Goal: Find specific page/section: Find specific page/section

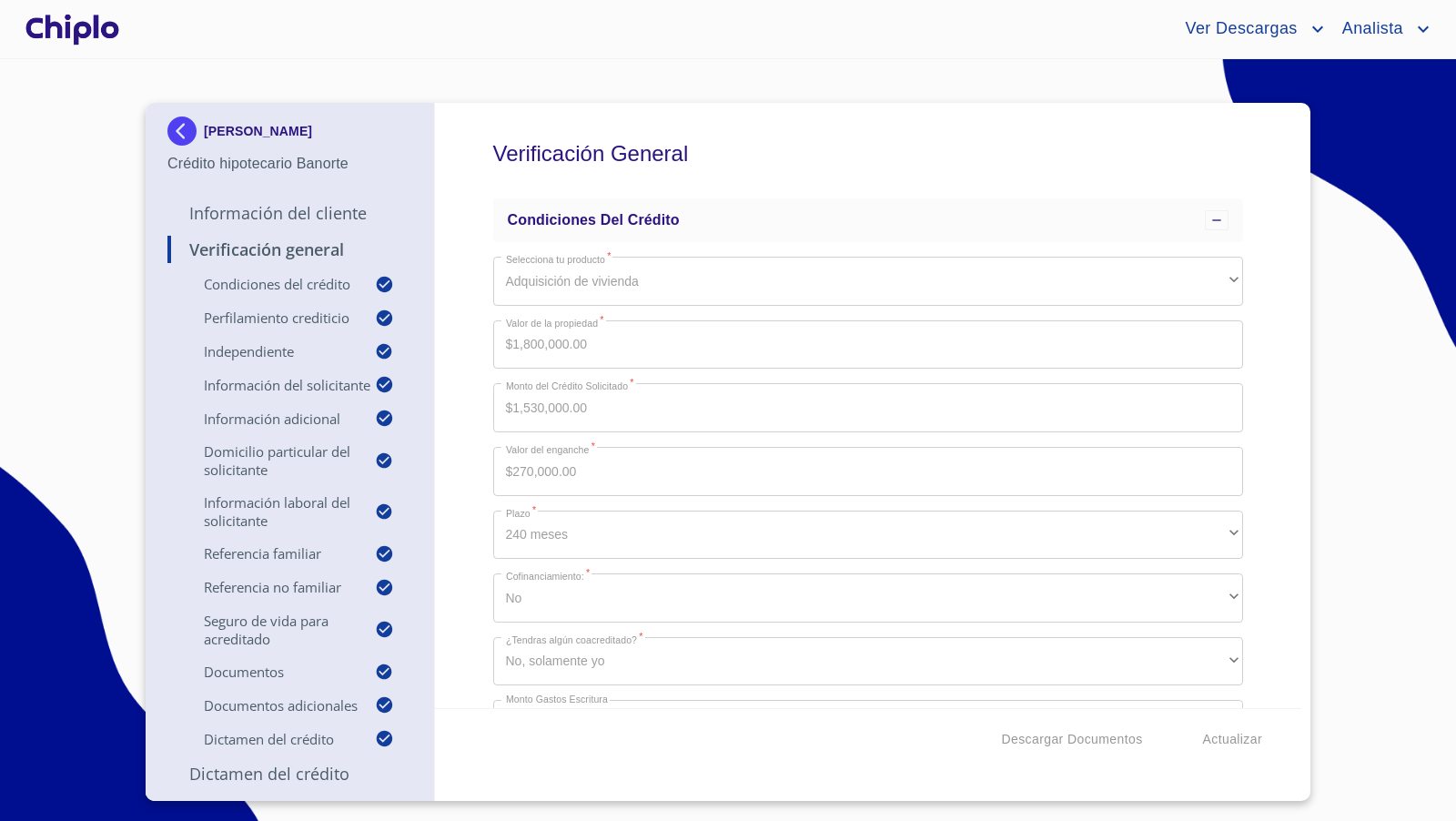
click at [96, 30] on div at bounding box center [72, 29] width 101 height 58
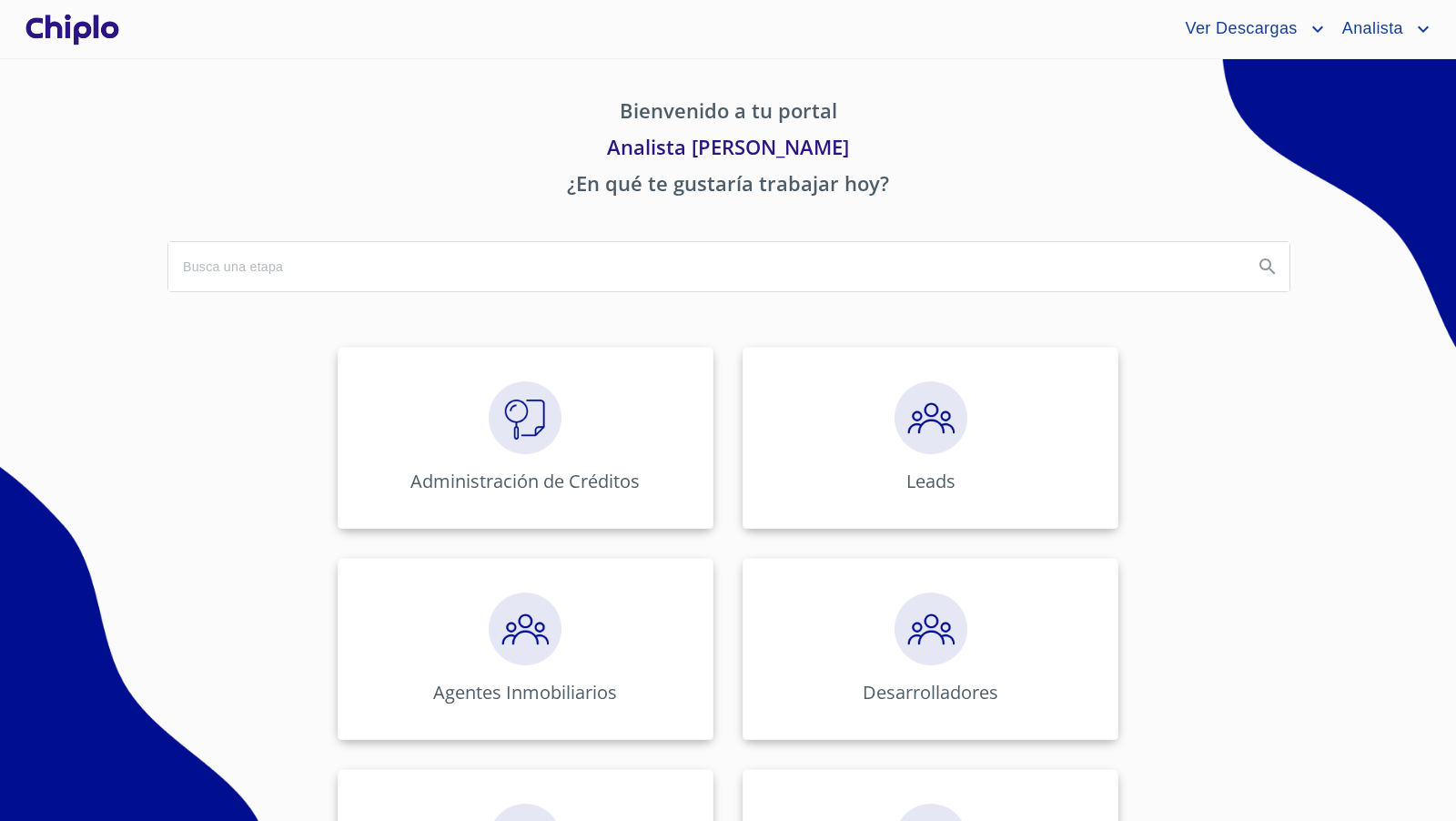
click at [118, 32] on div at bounding box center [72, 29] width 101 height 58
click at [524, 403] on img at bounding box center [525, 417] width 73 height 73
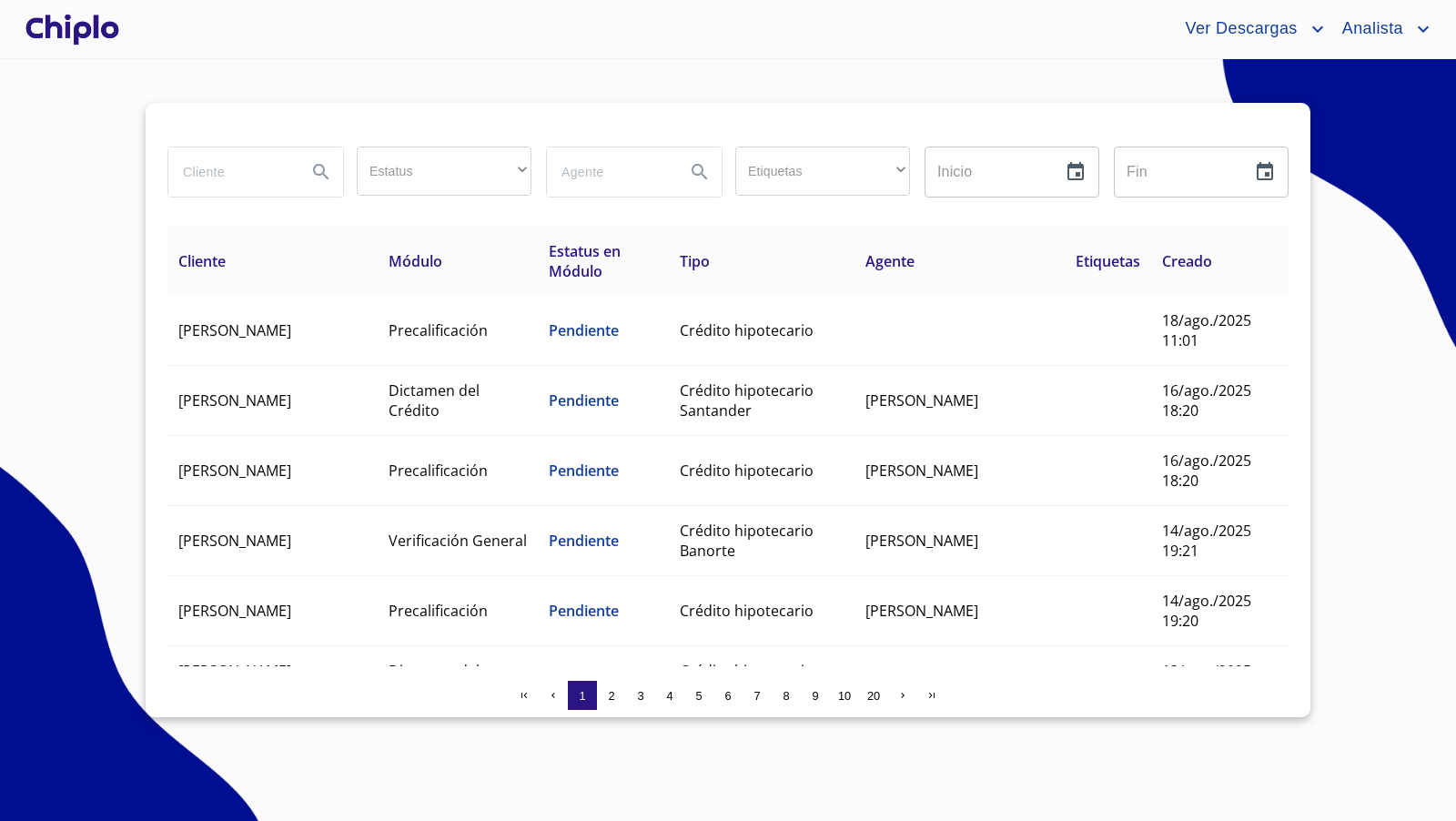
click at [243, 176] on input "search" at bounding box center [230, 171] width 124 height 49
type input "maya"
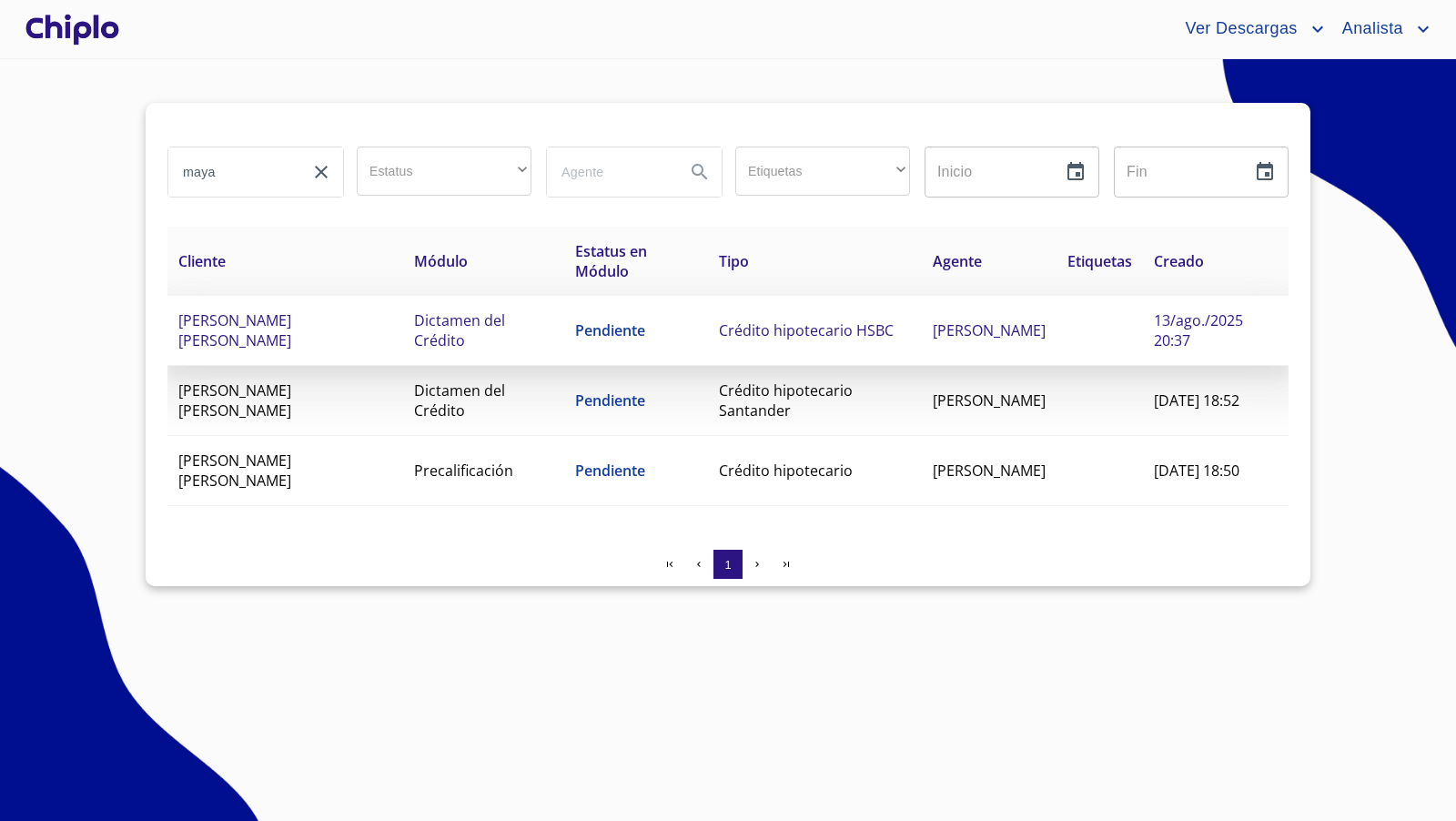
click at [369, 334] on td "[PERSON_NAME] [PERSON_NAME]" at bounding box center [285, 331] width 236 height 70
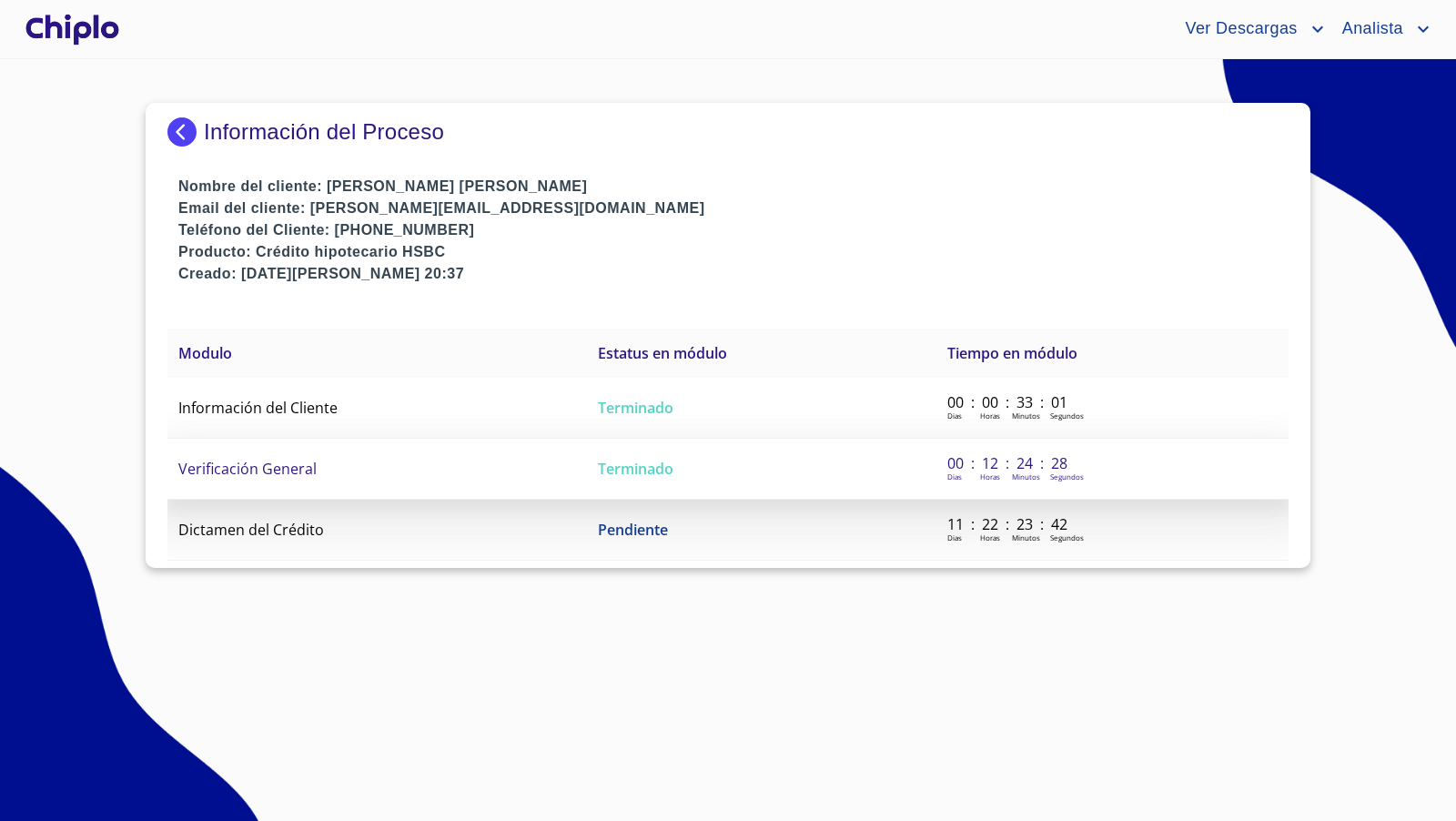
click at [396, 466] on td "Verificación General" at bounding box center [377, 469] width 419 height 61
